Goal: Task Accomplishment & Management: Manage account settings

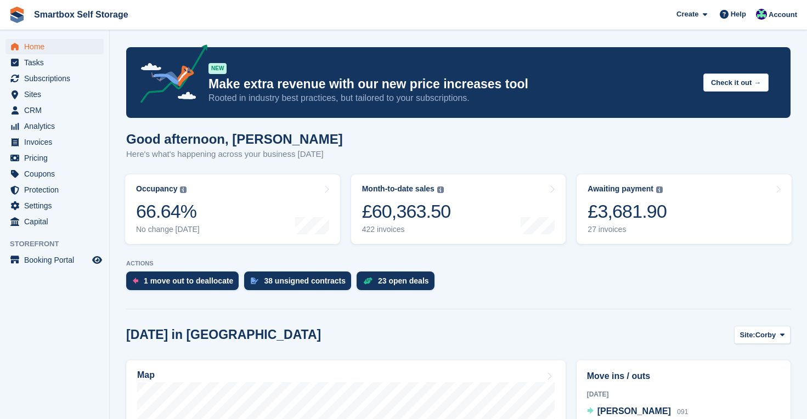
click at [37, 47] on span "Home" at bounding box center [57, 46] width 66 height 15
click at [402, 280] on div "25 open deals" at bounding box center [403, 281] width 51 height 9
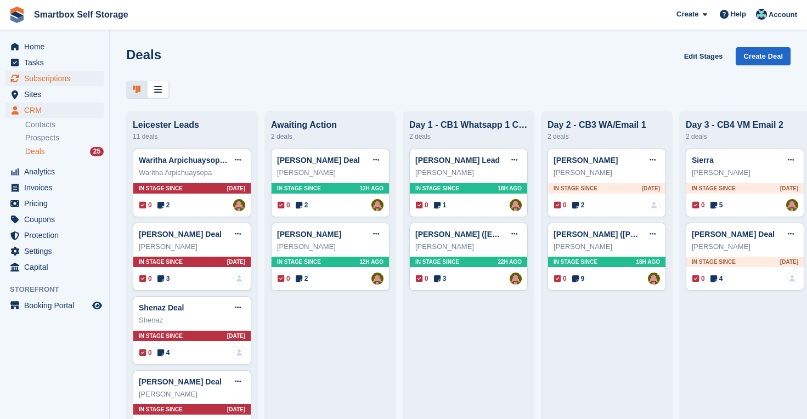
click at [59, 77] on span "Subscriptions" at bounding box center [57, 78] width 66 height 15
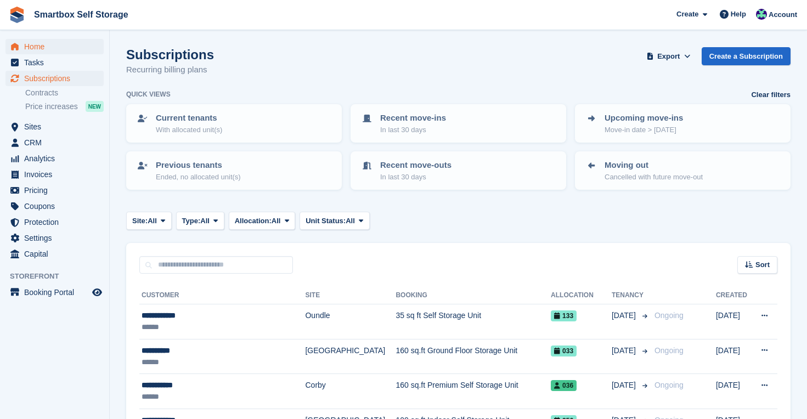
click at [38, 43] on span "Home" at bounding box center [57, 46] width 66 height 15
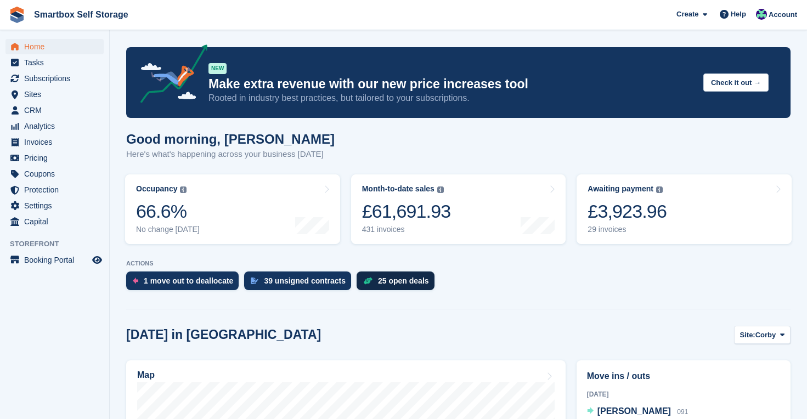
click at [406, 284] on div "25 open deals" at bounding box center [403, 281] width 51 height 9
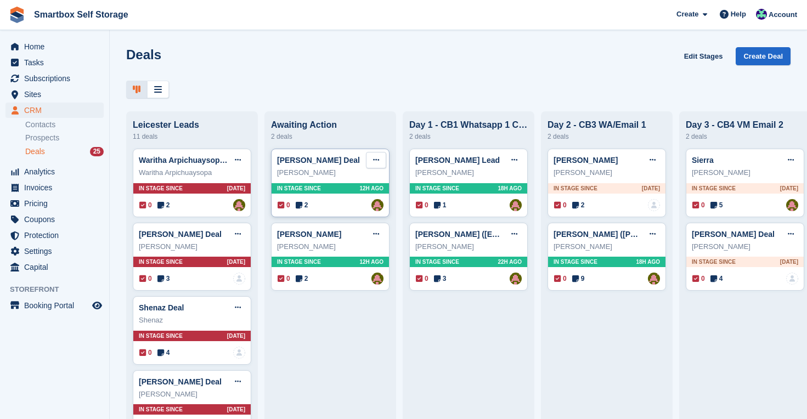
click at [378, 159] on icon at bounding box center [376, 159] width 6 height 7
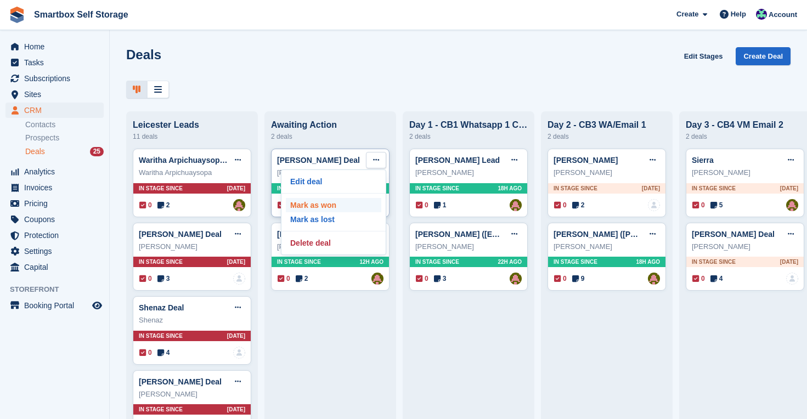
click at [341, 209] on p "Mark as won" at bounding box center [333, 205] width 95 height 14
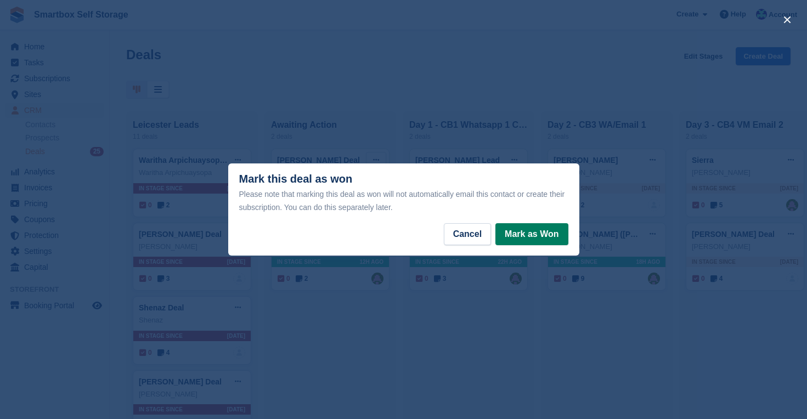
click at [550, 235] on button "Mark as Won" at bounding box center [532, 234] width 72 height 22
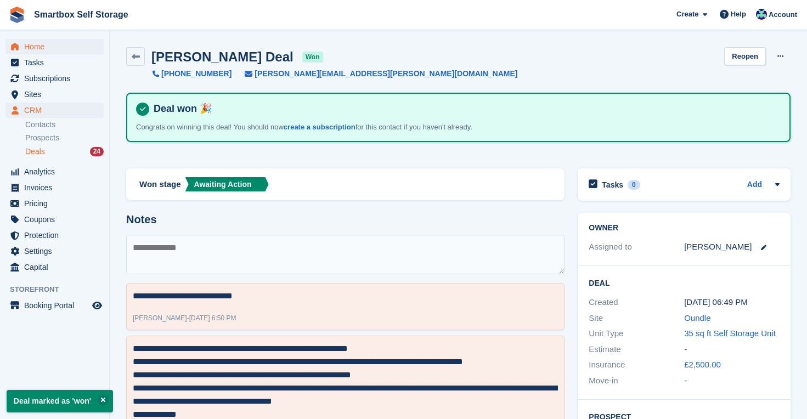
click at [42, 47] on span "Home" at bounding box center [57, 46] width 66 height 15
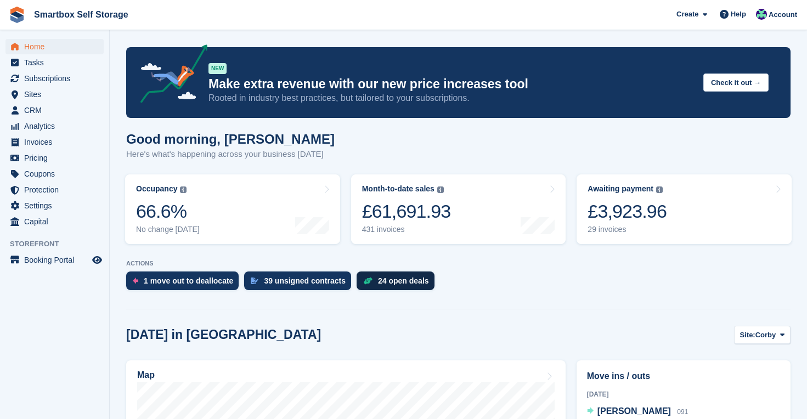
click at [405, 286] on div "24 open deals" at bounding box center [396, 281] width 78 height 19
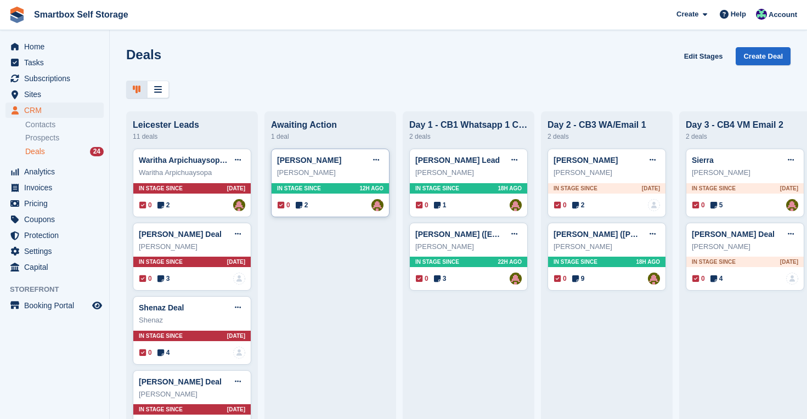
click at [342, 188] on div "In stage since 12H AGO" at bounding box center [330, 188] width 117 height 10
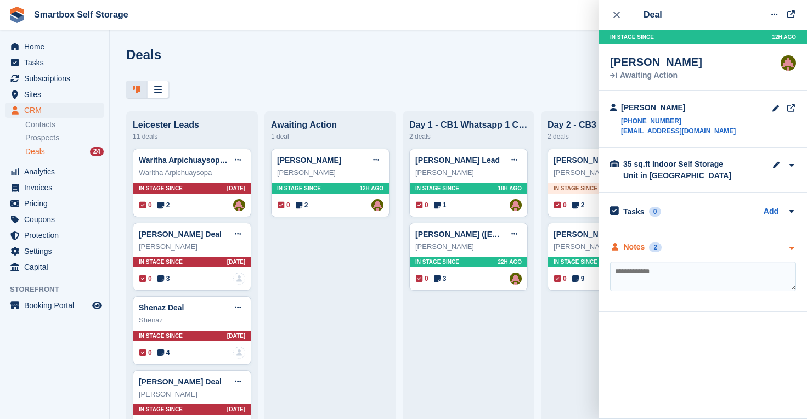
click at [630, 249] on div "Notes" at bounding box center [634, 247] width 21 height 12
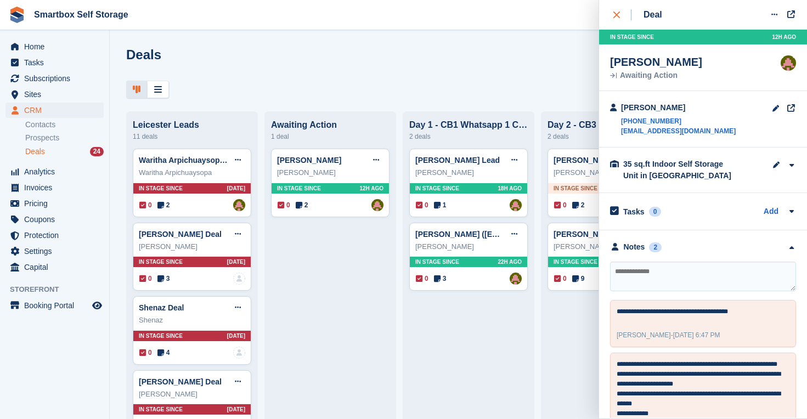
click at [618, 12] on icon "close" at bounding box center [617, 15] width 7 height 7
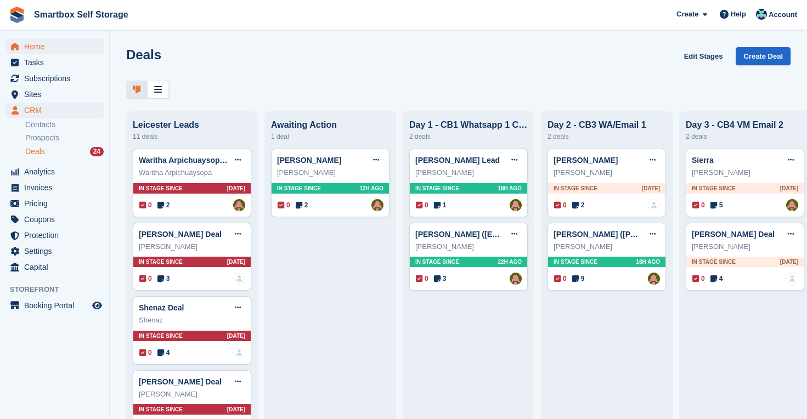
click at [35, 42] on span "Home" at bounding box center [57, 46] width 66 height 15
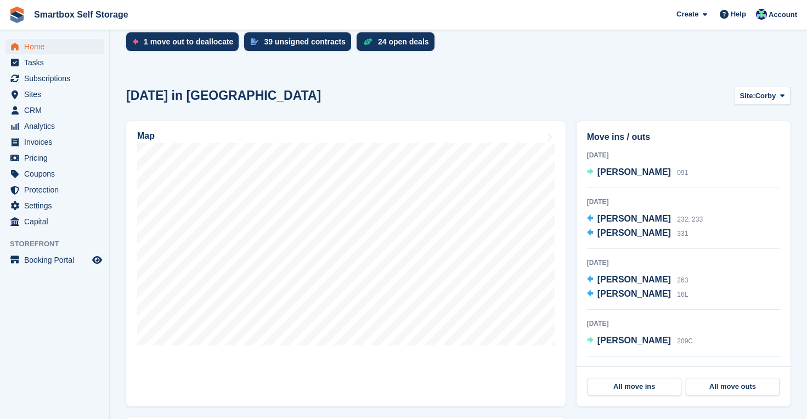
scroll to position [218, 0]
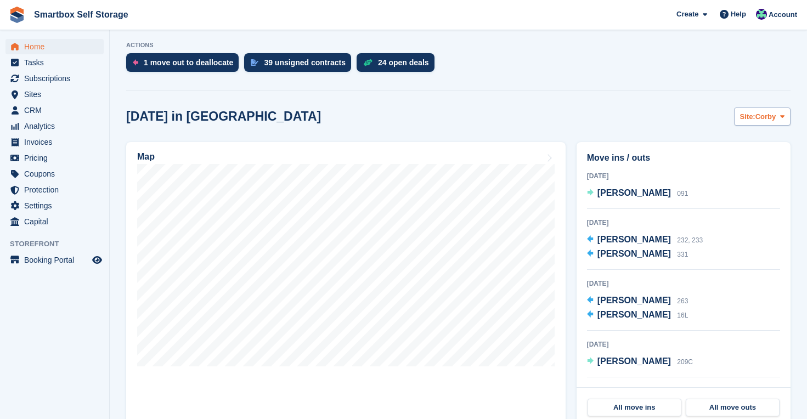
click at [763, 116] on span "Corby" at bounding box center [766, 116] width 21 height 11
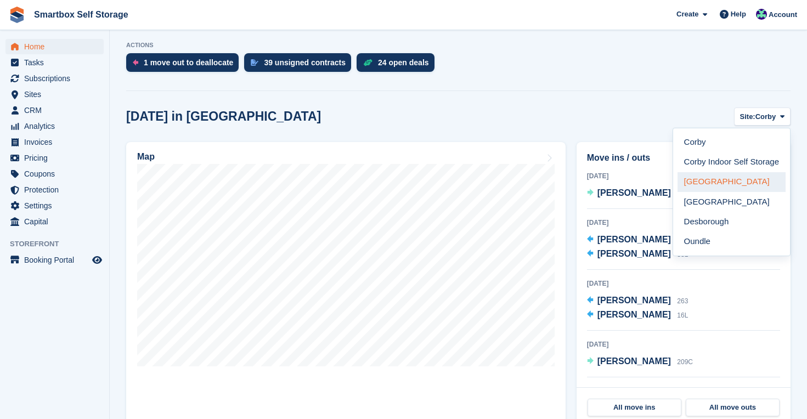
click at [730, 180] on link "[GEOGRAPHIC_DATA]" at bounding box center [732, 182] width 108 height 20
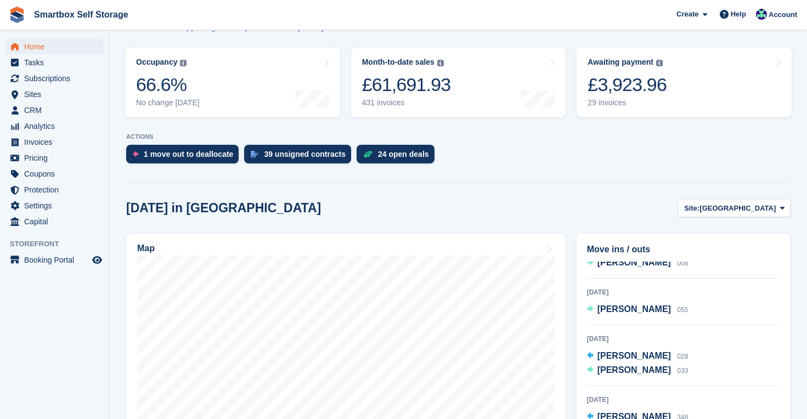
scroll to position [160, 0]
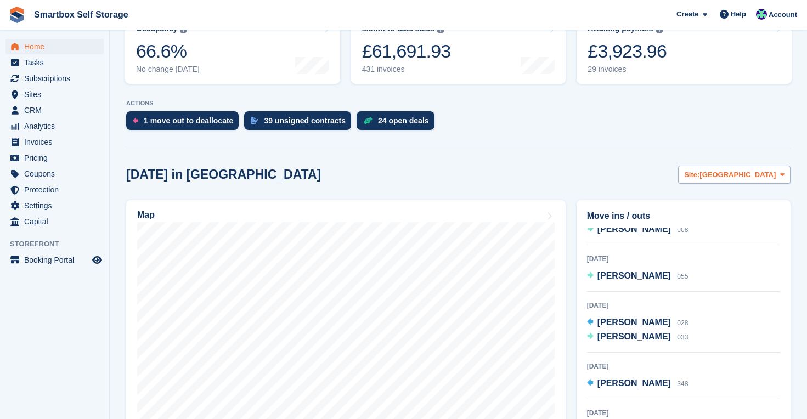
click at [762, 178] on span "[GEOGRAPHIC_DATA]" at bounding box center [738, 175] width 76 height 11
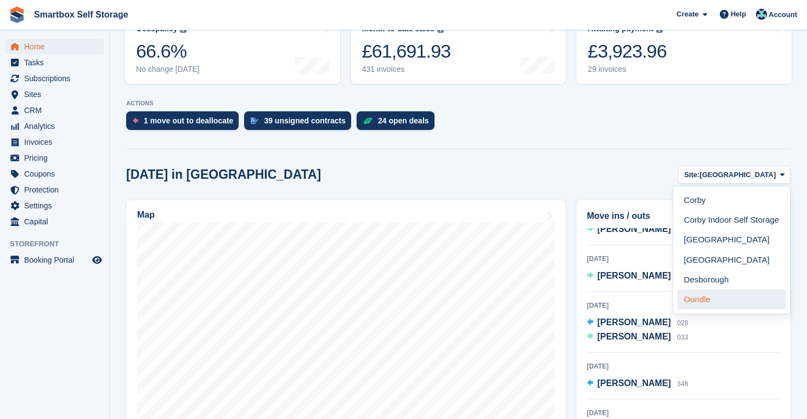
click at [717, 300] on link "Oundle" at bounding box center [732, 300] width 108 height 20
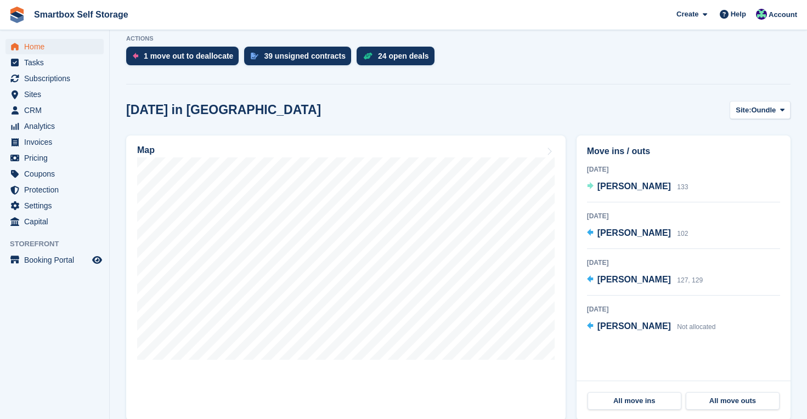
scroll to position [228, 0]
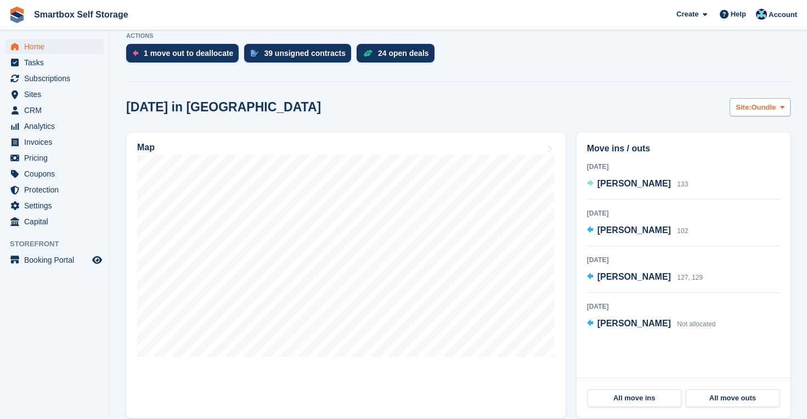
click at [758, 106] on span "Oundle" at bounding box center [763, 107] width 25 height 11
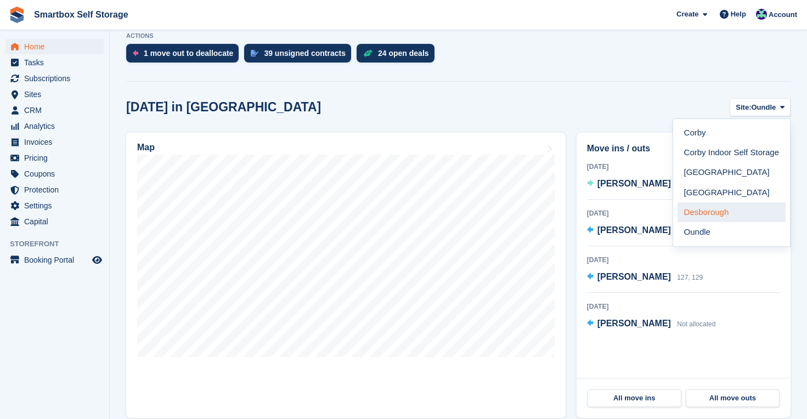
click at [725, 210] on link "Desborough" at bounding box center [732, 212] width 108 height 20
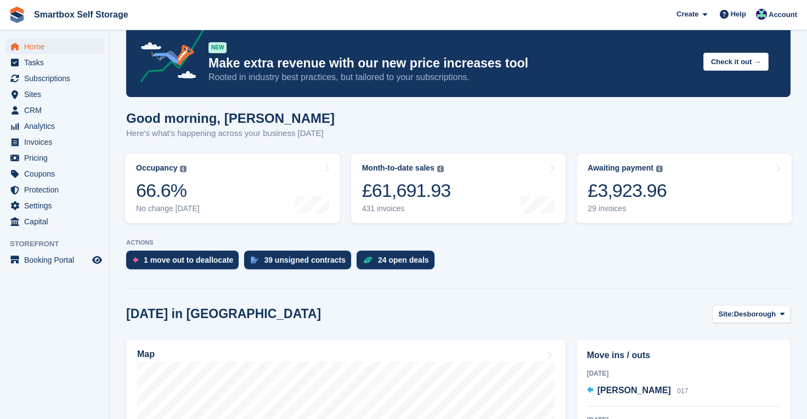
scroll to position [26, 0]
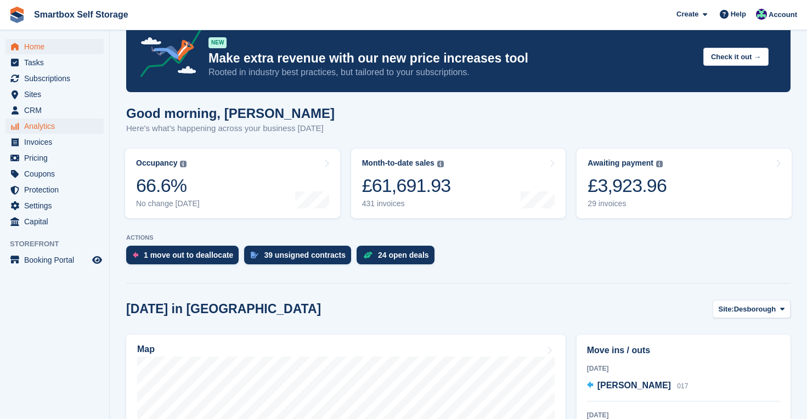
click at [54, 124] on span "Analytics" at bounding box center [57, 126] width 66 height 15
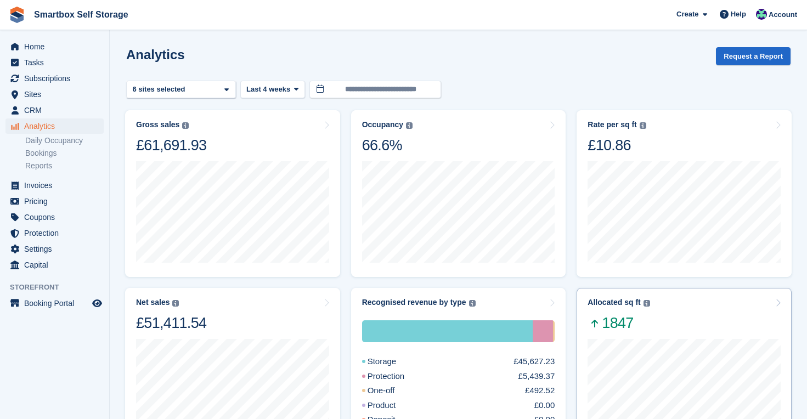
click at [672, 316] on div "Allocated sq ft The total change in allocated area from the beginning to the en…" at bounding box center [684, 315] width 193 height 35
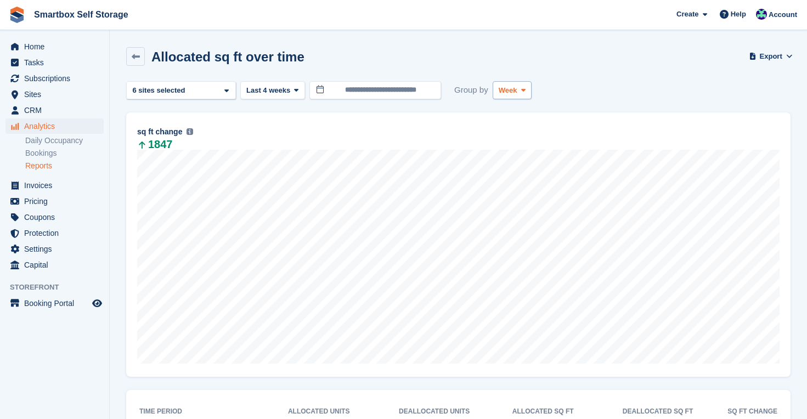
click at [526, 87] on icon at bounding box center [523, 90] width 4 height 7
click at [530, 155] on link "Month" at bounding box center [545, 156] width 95 height 20
click at [286, 87] on span "Last 4 weeks" at bounding box center [268, 90] width 44 height 11
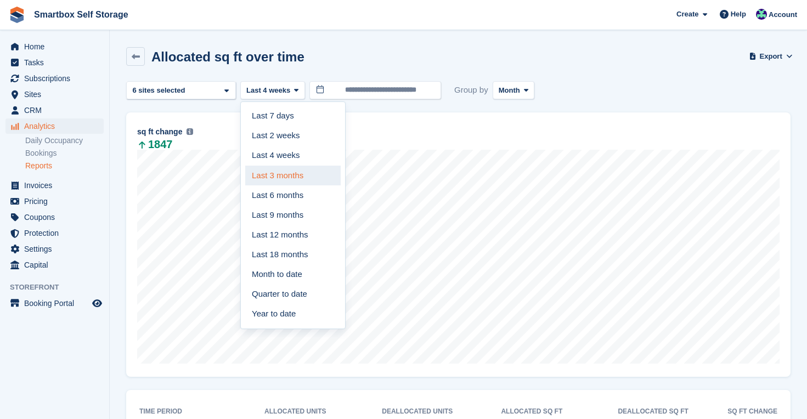
click at [274, 171] on link "Last 3 months" at bounding box center [292, 176] width 95 height 20
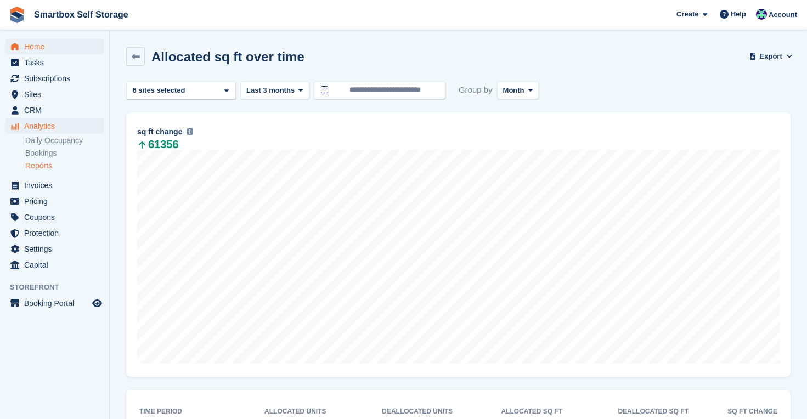
click at [38, 43] on span "Home" at bounding box center [57, 46] width 66 height 15
